Goal: Complete application form: Complete application form

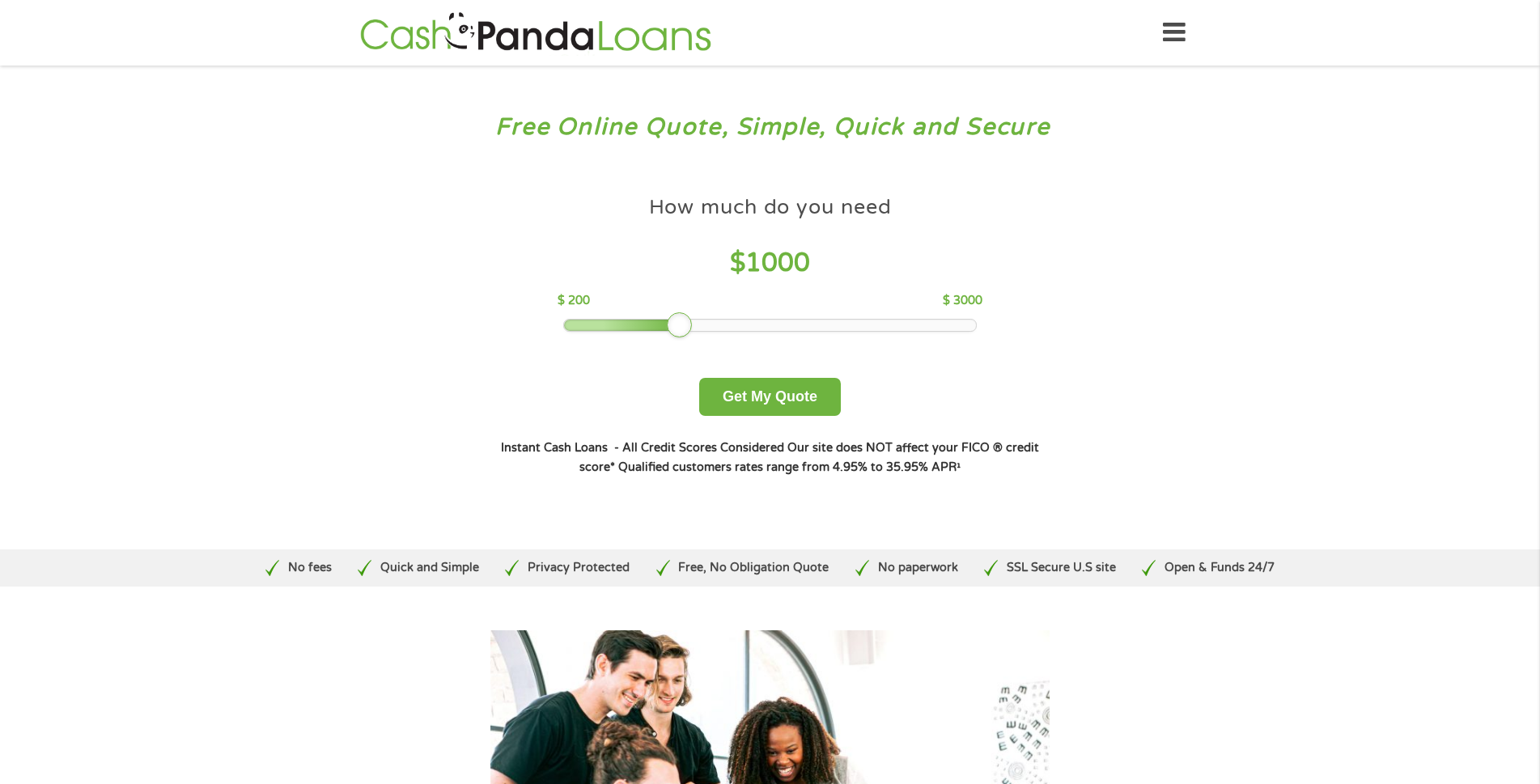
click at [669, 322] on div at bounding box center [680, 326] width 26 height 26
click at [749, 397] on button "Get My Quote" at bounding box center [770, 396] width 141 height 38
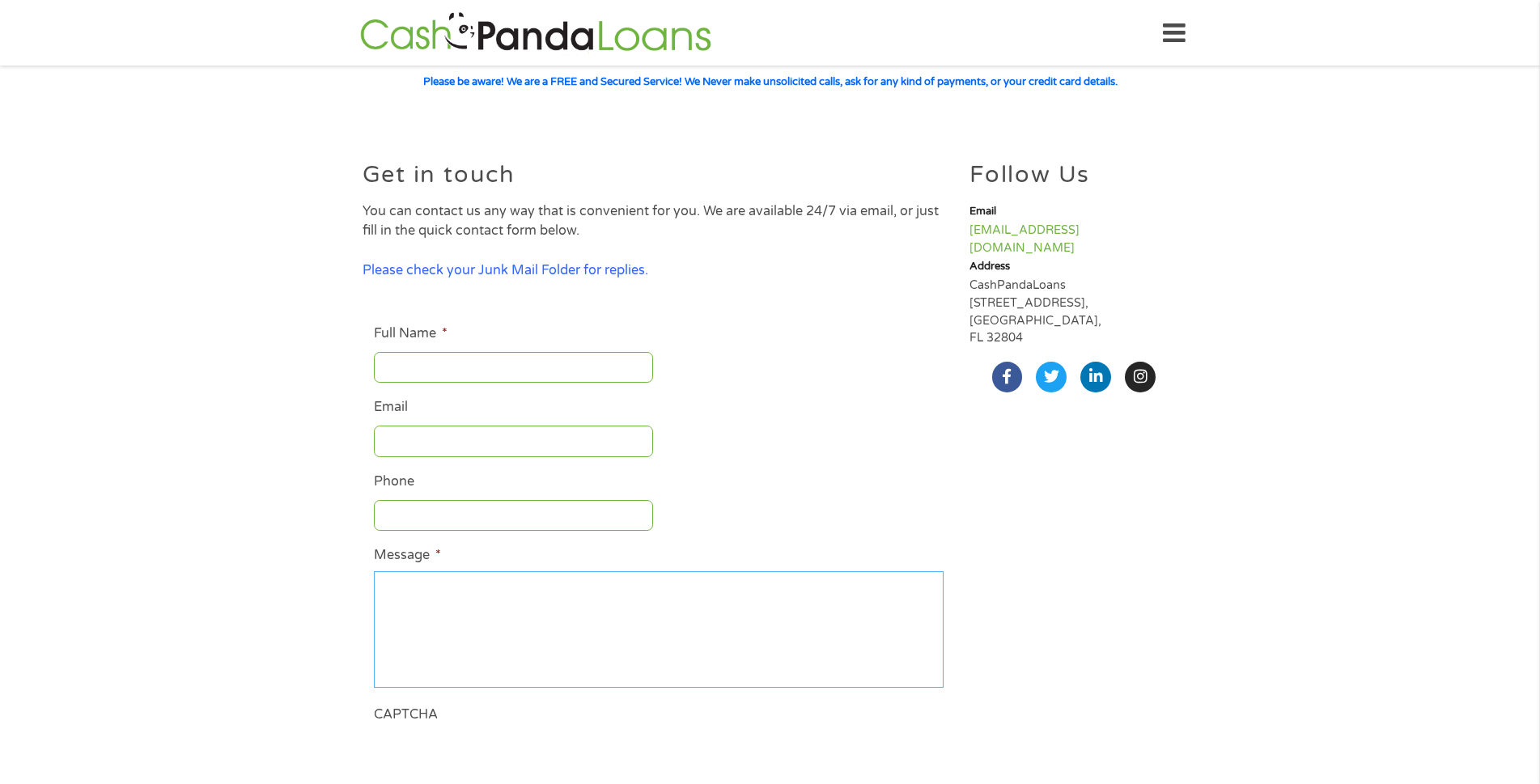
click at [415, 592] on textarea "Message *" at bounding box center [658, 630] width 569 height 117
type textarea "cAN YOU GUYS CALL ME AT THIS NUMBER [PHONE_NUMBER]"
click at [420, 366] on input "Full Name *" at bounding box center [513, 367] width 280 height 31
type input "s"
type input "[PERSON_NAME][US_STATE]"
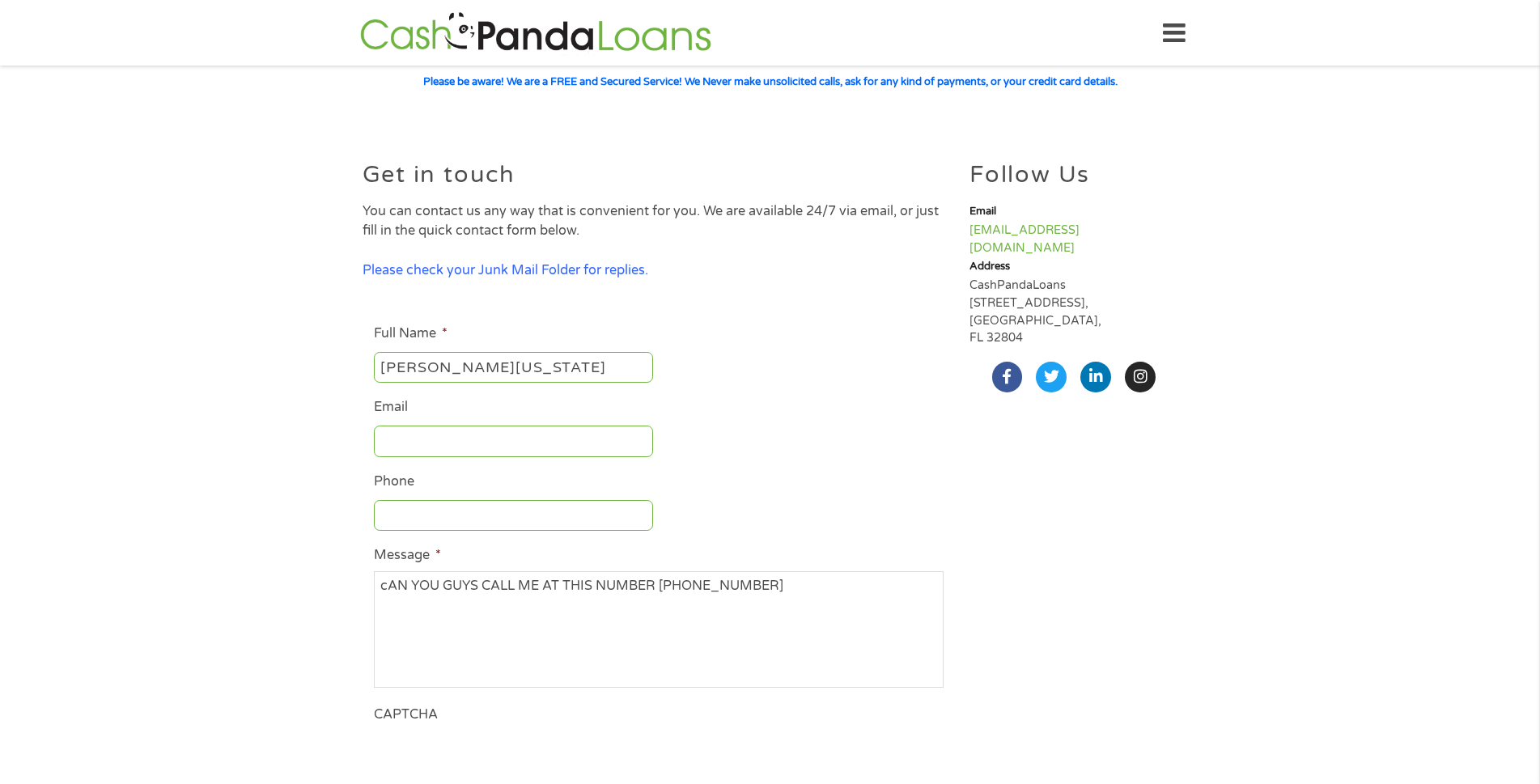
click at [425, 431] on input "Email" at bounding box center [513, 440] width 280 height 31
type input "[EMAIL_ADDRESS][DOMAIN_NAME]"
click at [383, 509] on input "Phone" at bounding box center [513, 515] width 280 height 31
type input "[PHONE_NUMBER]"
click at [385, 584] on textarea "cAN YOU GUYS CALL ME AT THIS NUMBER [PHONE_NUMBER]" at bounding box center [658, 630] width 569 height 117
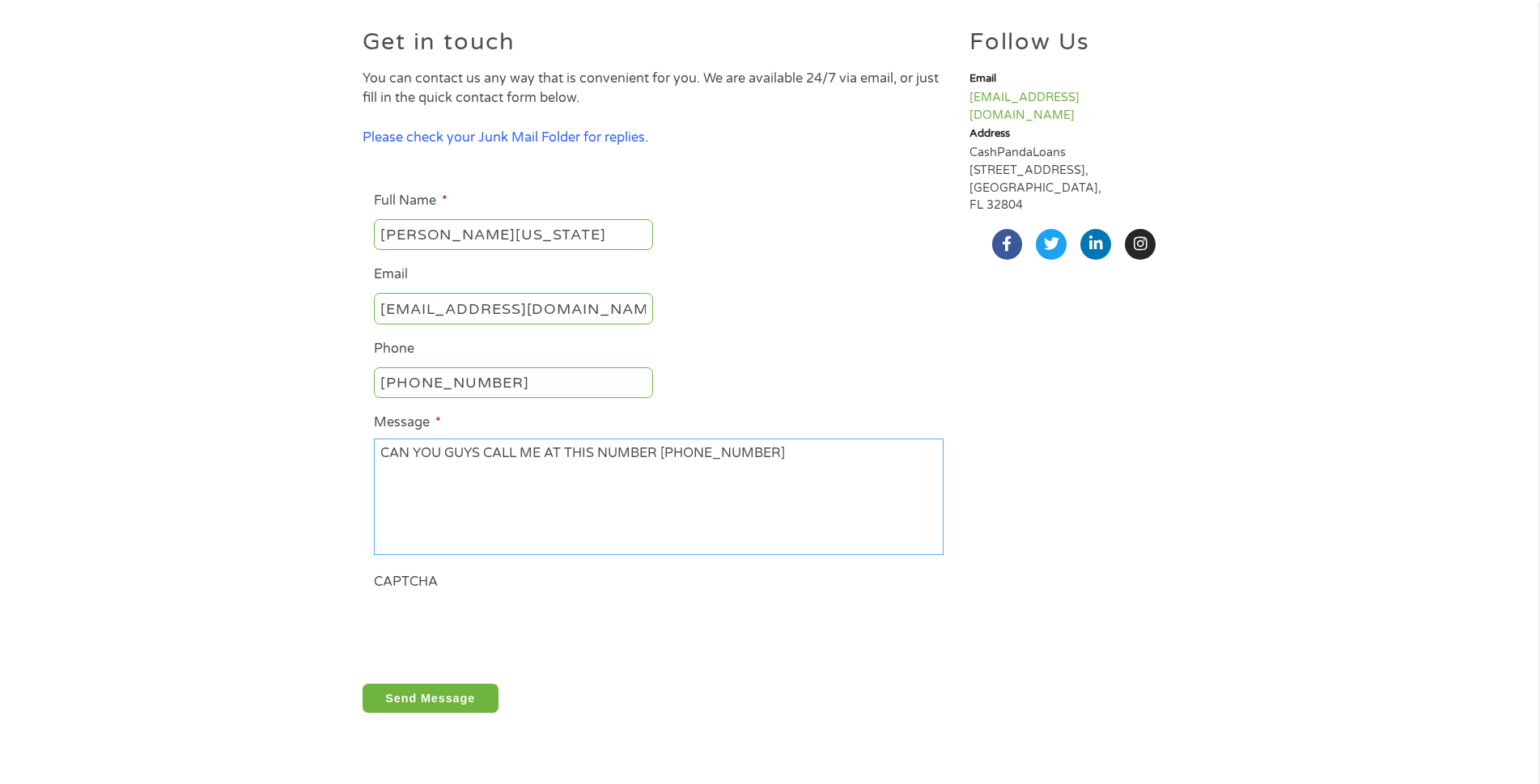
scroll to position [136, 0]
type textarea "CAN YOU GUYS CALL ME AT THIS NUMBER [PHONE_NUMBER]"
click at [405, 692] on input "Send Message" at bounding box center [430, 696] width 136 height 29
click at [435, 693] on input "Send Message" at bounding box center [430, 696] width 136 height 29
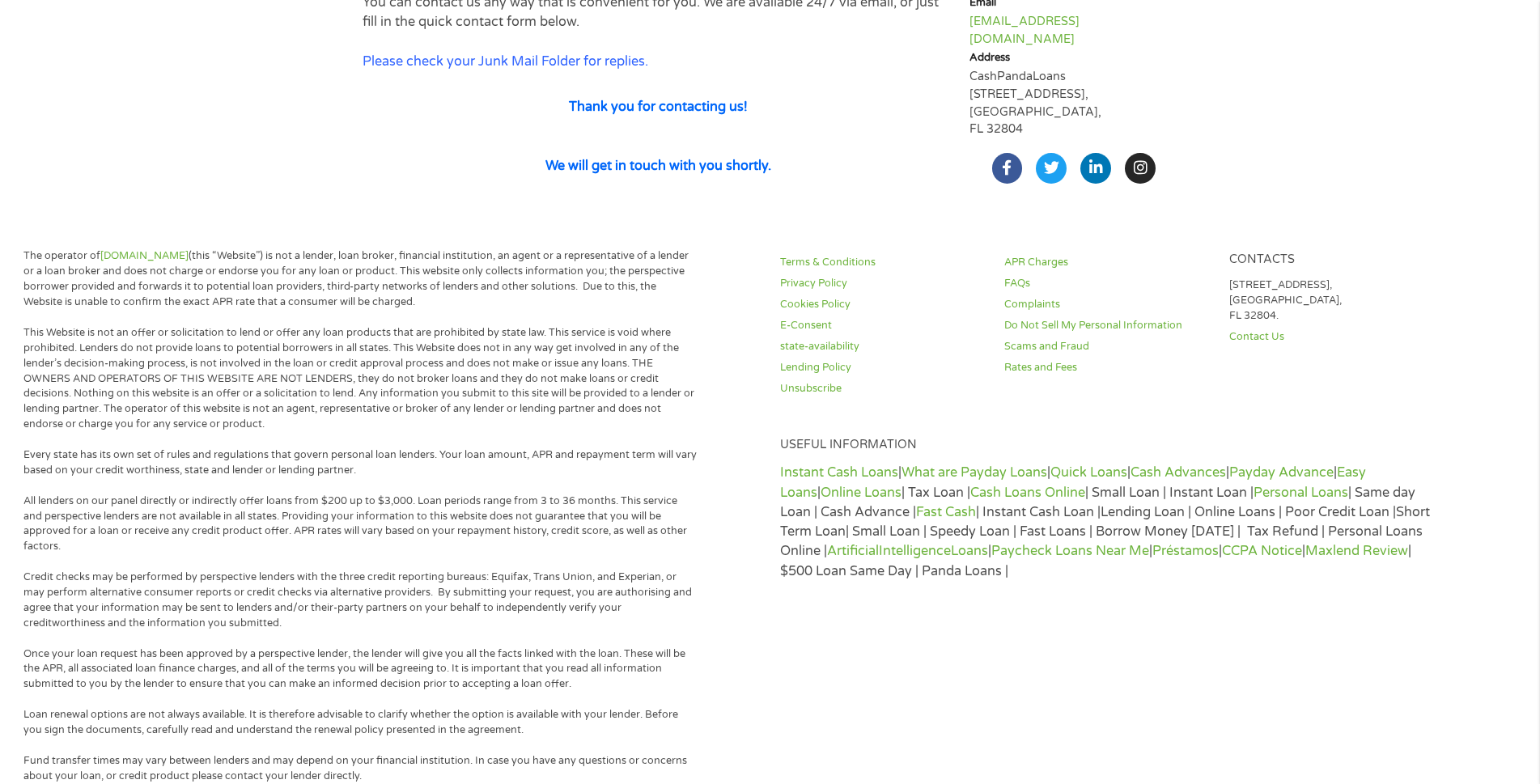
scroll to position [245, 0]
